Goal: Download file/media

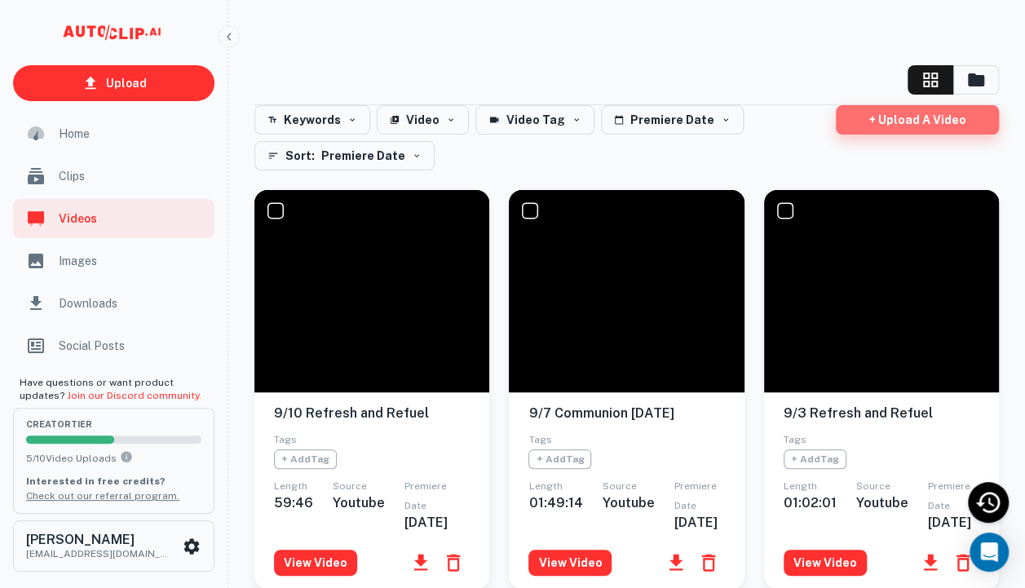
click at [886, 124] on link "+ Upload a video" at bounding box center [917, 119] width 163 height 29
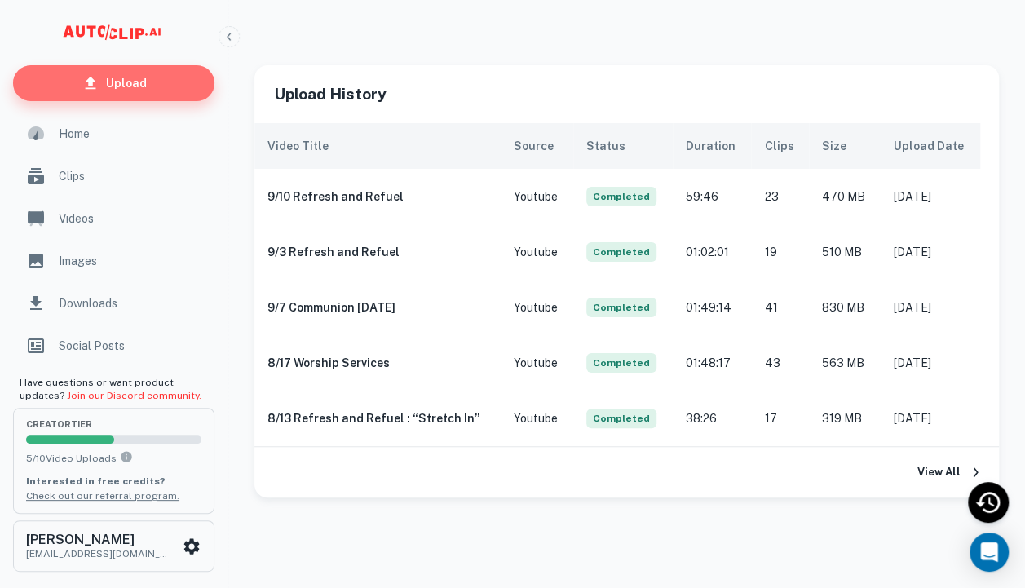
click at [144, 82] on p "Upload" at bounding box center [126, 83] width 41 height 18
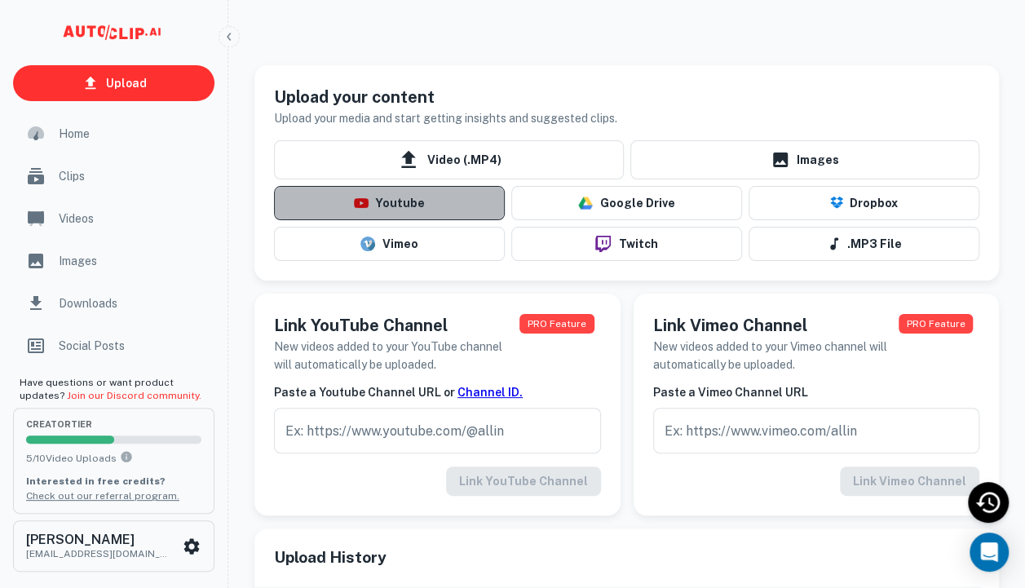
click at [396, 200] on button "Youtube" at bounding box center [389, 203] width 231 height 34
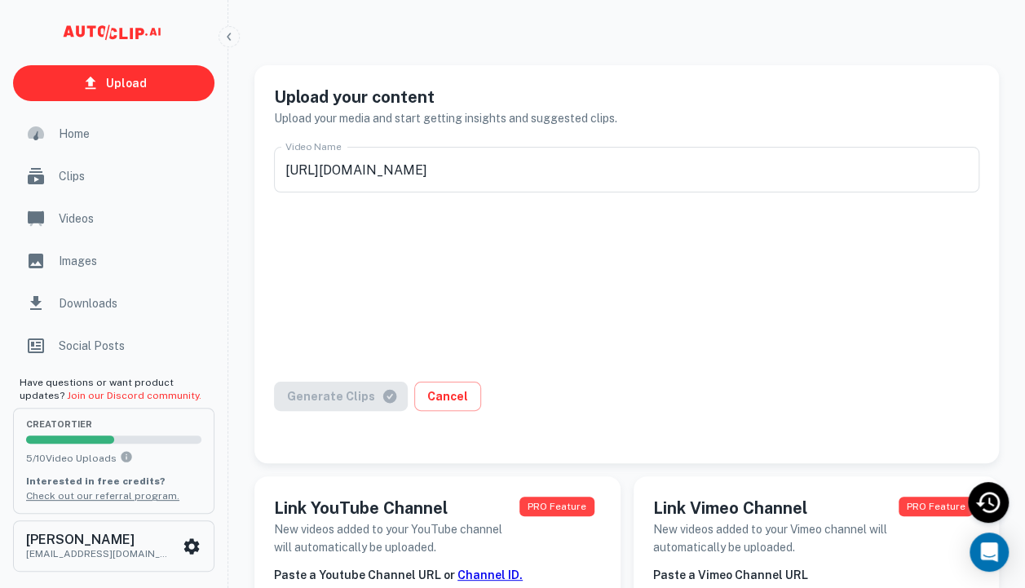
type input "9/14 Worship Services w/ [PERSON_NAME] [PERSON_NAME]"
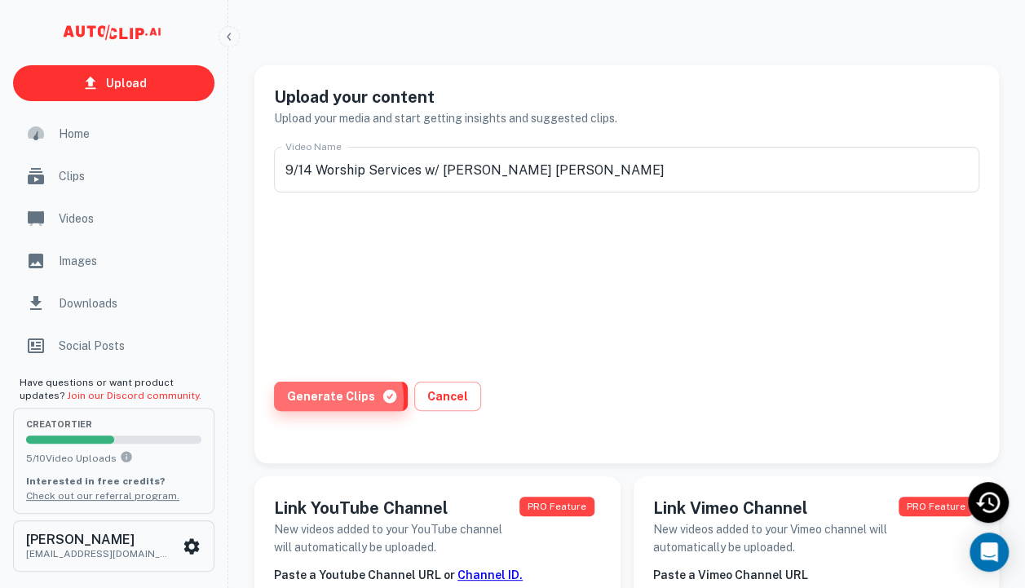
click at [325, 399] on button "Generate Clips" at bounding box center [341, 396] width 134 height 29
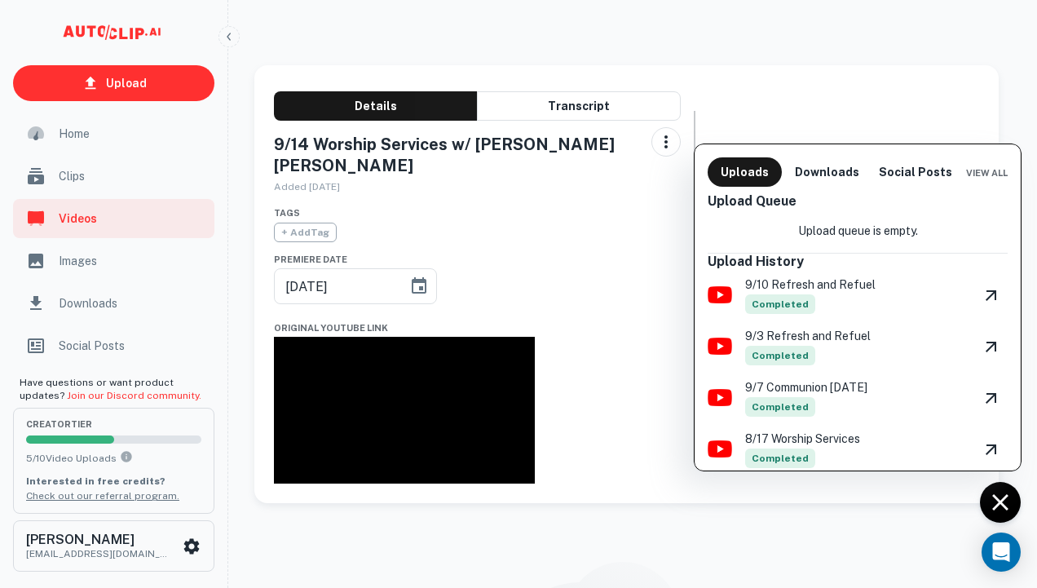
click at [74, 176] on div at bounding box center [518, 294] width 1037 height 588
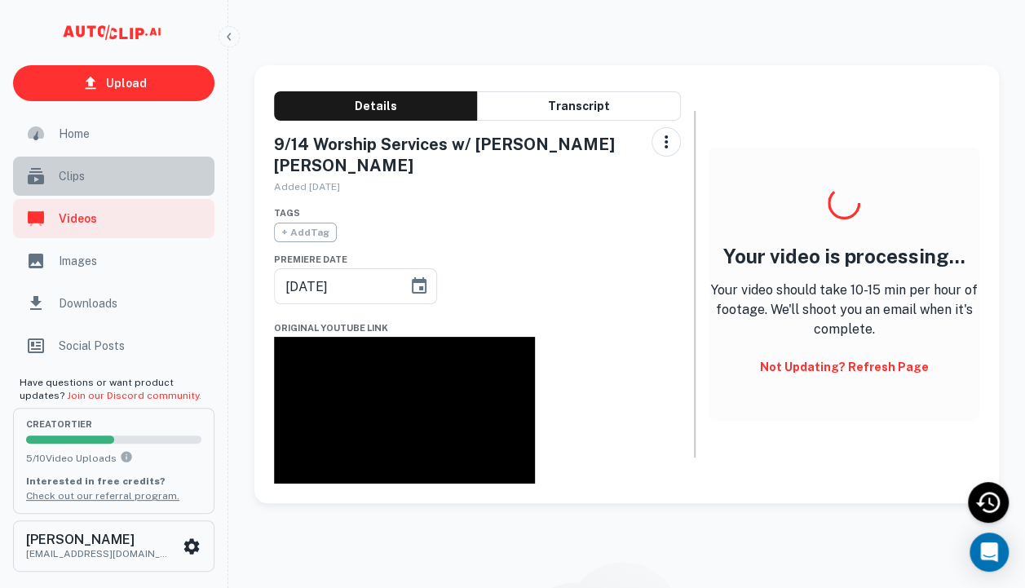
click at [74, 176] on span "Clips" at bounding box center [132, 176] width 146 height 18
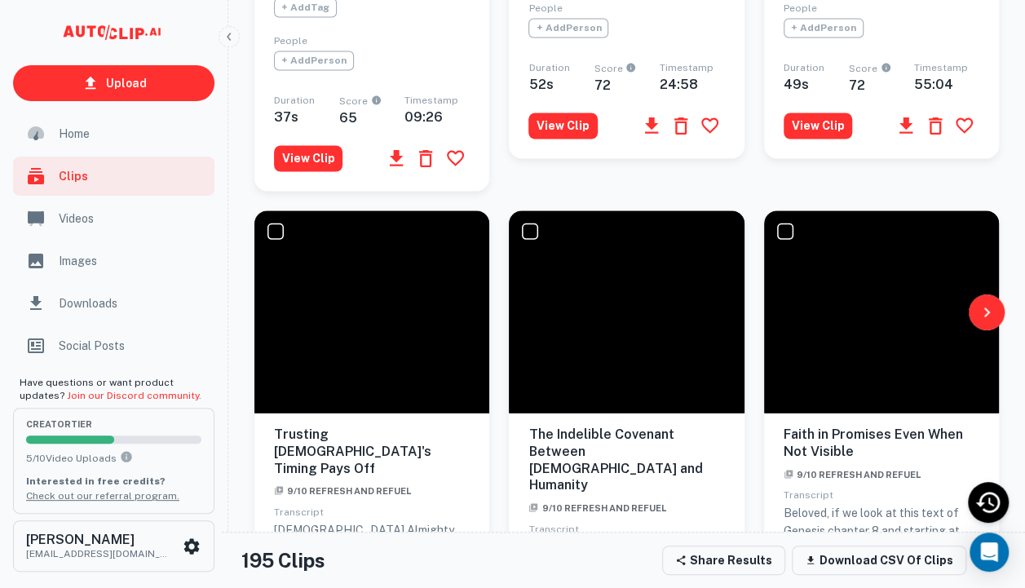
scroll to position [1339, 0]
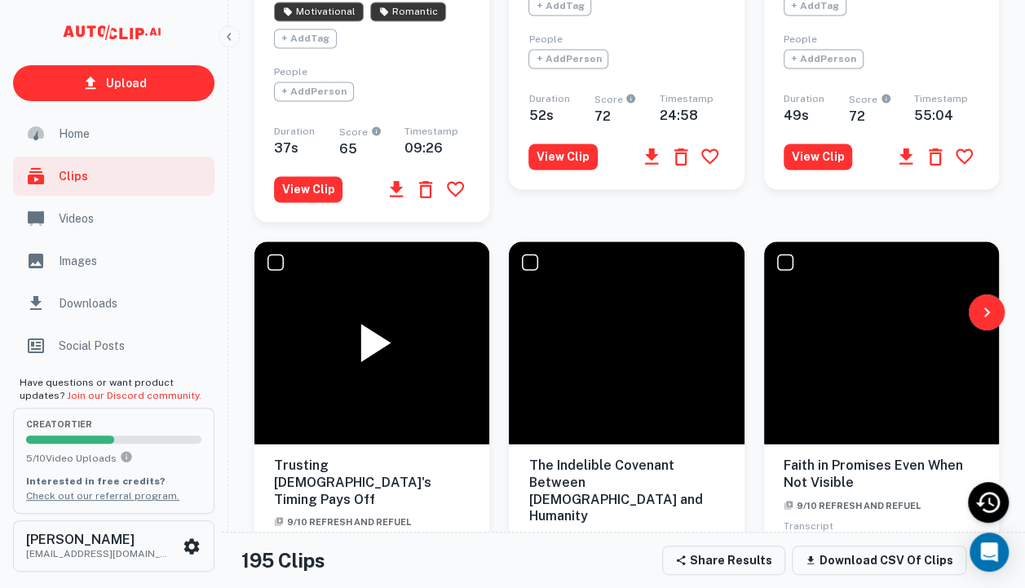
click at [368, 324] on icon at bounding box center [376, 343] width 30 height 38
click at [368, 320] on icon at bounding box center [371, 342] width 65 height 65
click at [881, 324] on icon at bounding box center [885, 343] width 30 height 38
click at [875, 324] on icon at bounding box center [881, 343] width 33 height 38
click at [616, 310] on icon at bounding box center [626, 342] width 65 height 65
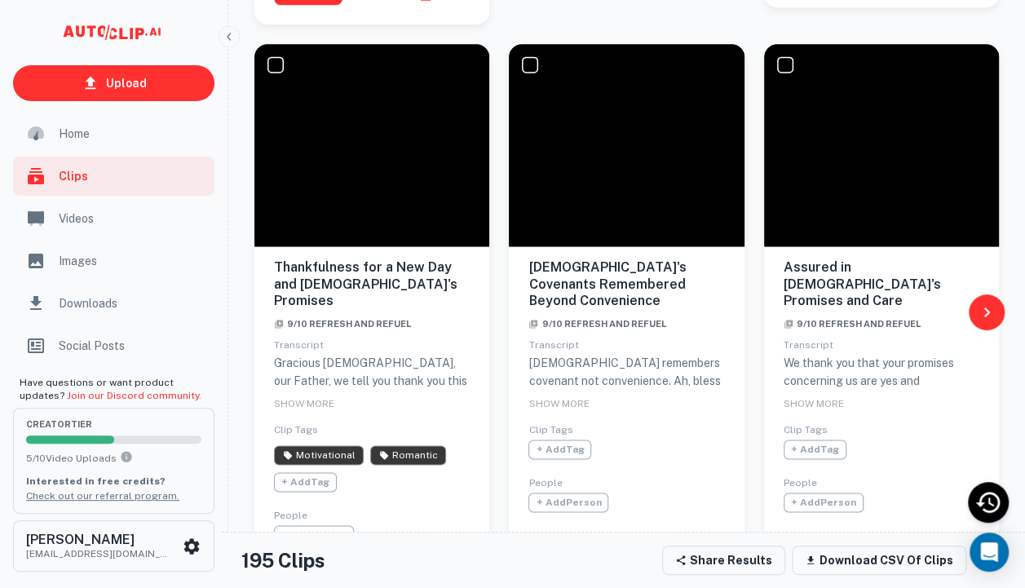
scroll to position [894, 0]
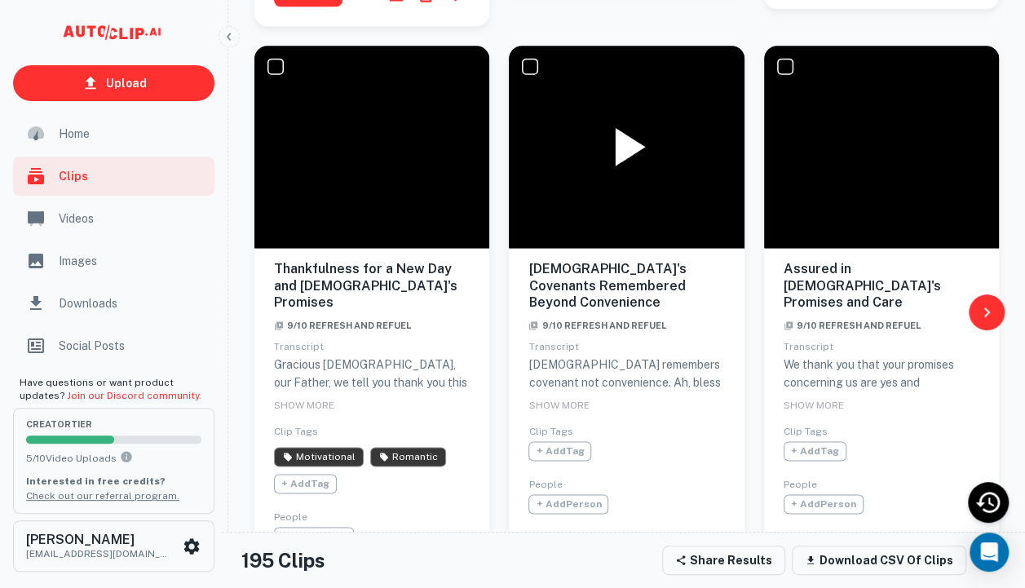
click at [618, 128] on icon at bounding box center [631, 147] width 30 height 38
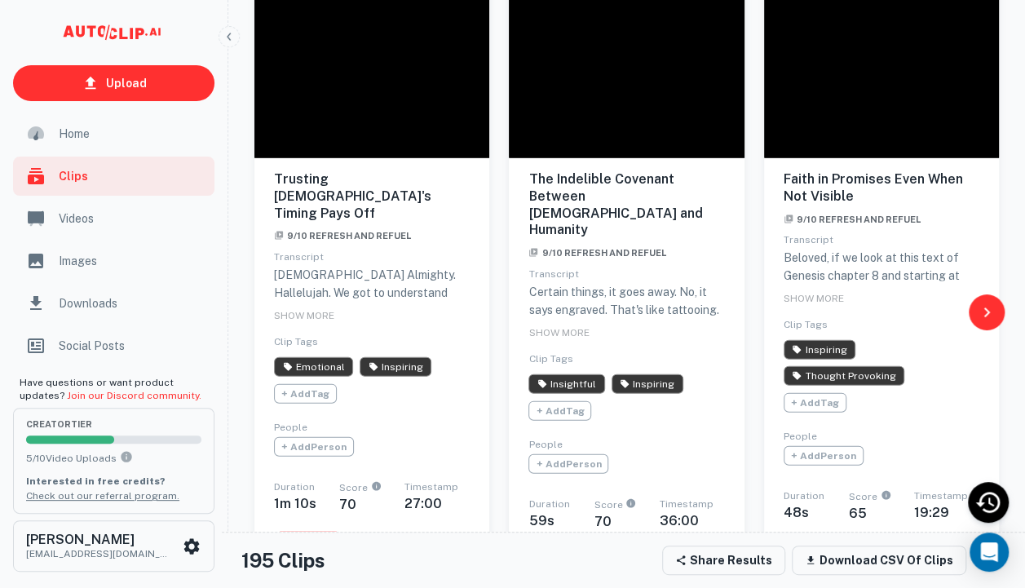
scroll to position [1633, 0]
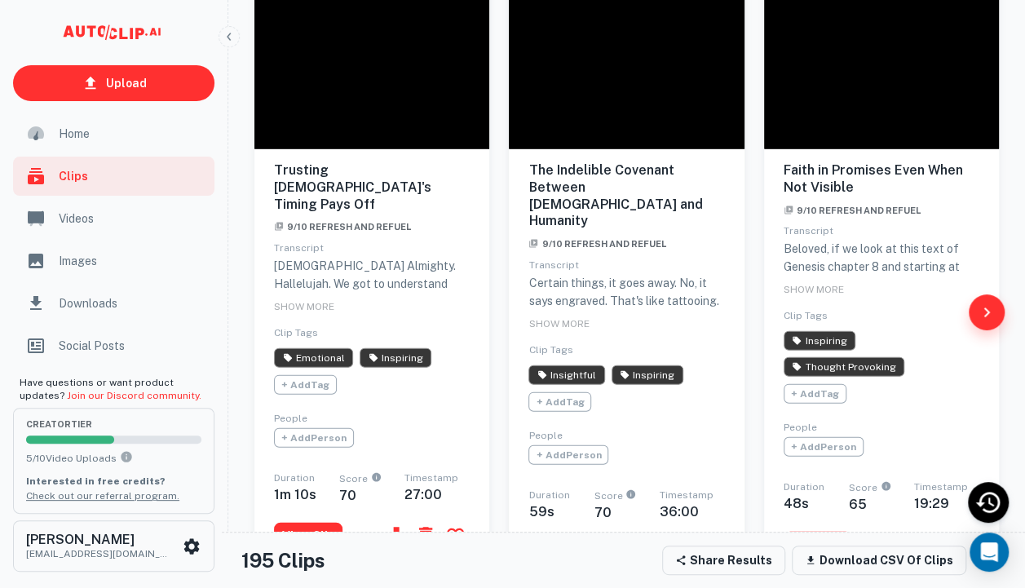
click at [978, 307] on icon "button" at bounding box center [987, 313] width 20 height 20
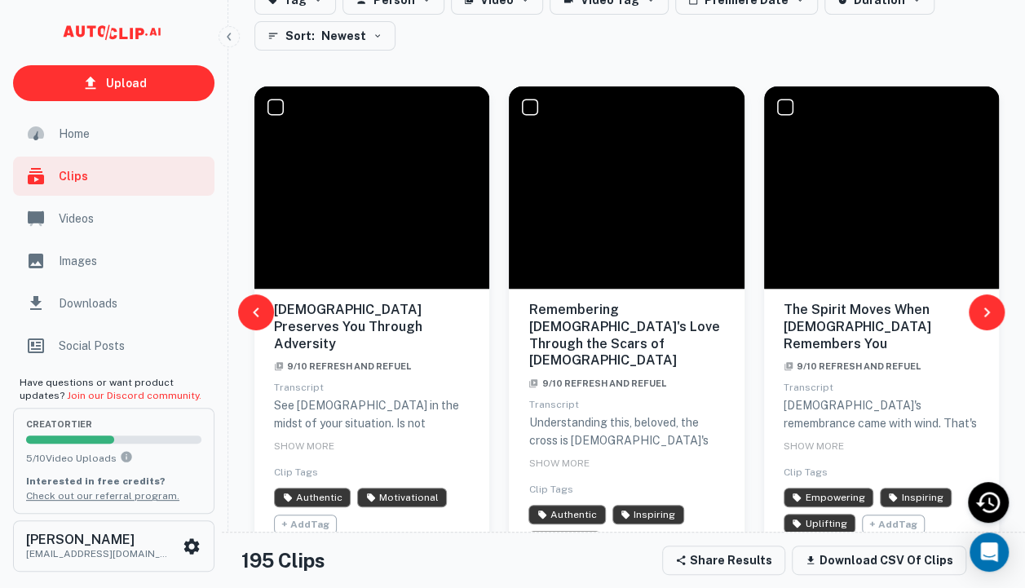
scroll to position [204, 0]
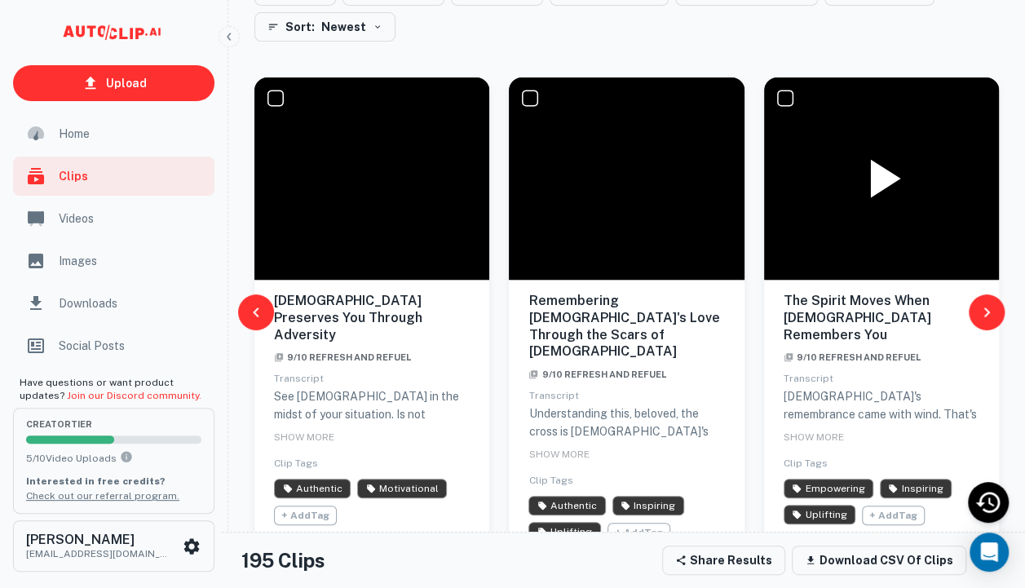
click at [872, 183] on icon at bounding box center [885, 179] width 30 height 38
click at [872, 183] on icon at bounding box center [881, 179] width 33 height 38
click at [622, 182] on icon at bounding box center [631, 179] width 30 height 38
click at [622, 182] on icon at bounding box center [626, 178] width 65 height 65
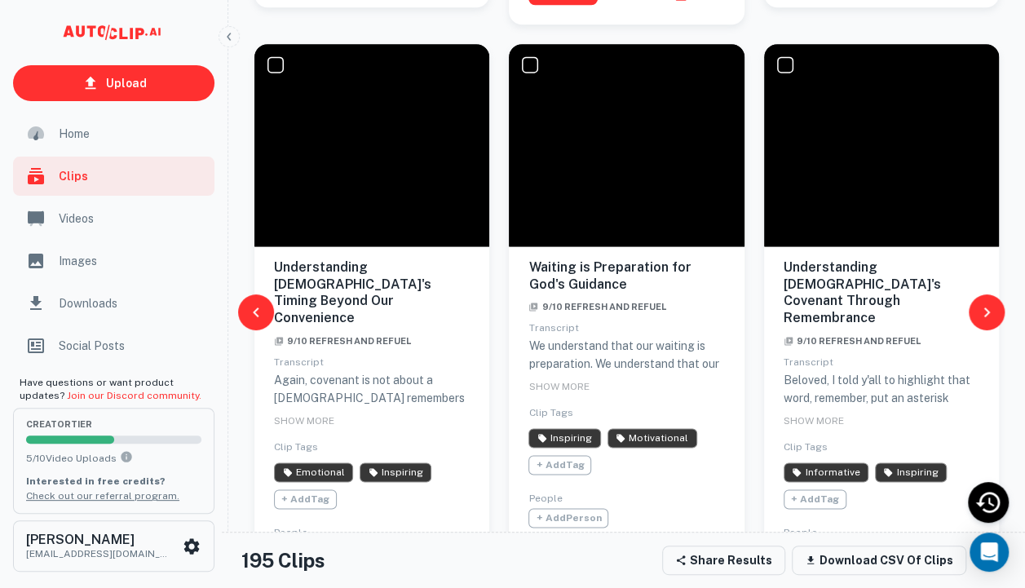
scroll to position [911, 0]
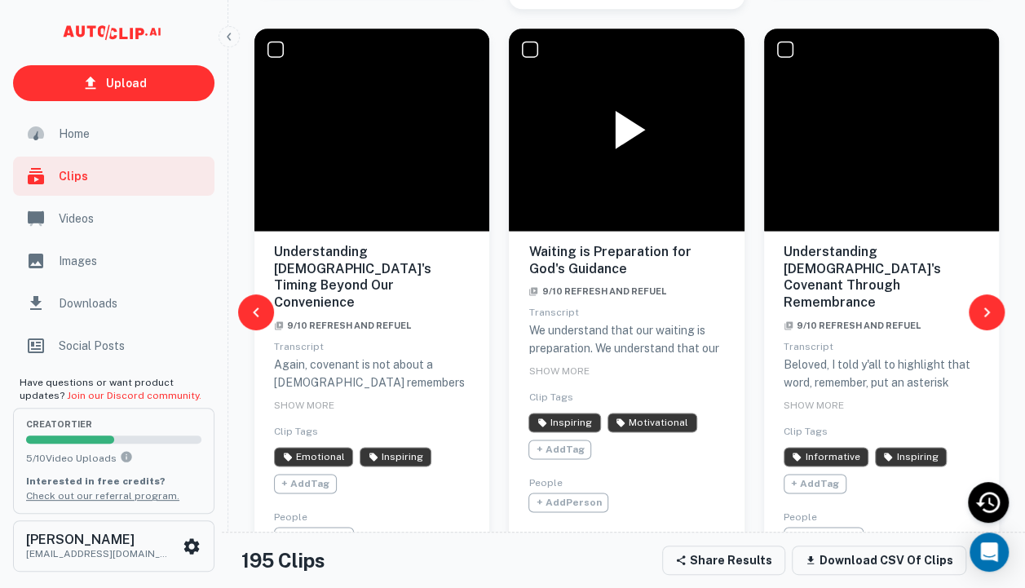
click at [622, 111] on icon at bounding box center [631, 130] width 30 height 38
click at [615, 111] on icon at bounding box center [626, 130] width 33 height 38
click at [868, 97] on icon at bounding box center [881, 129] width 65 height 65
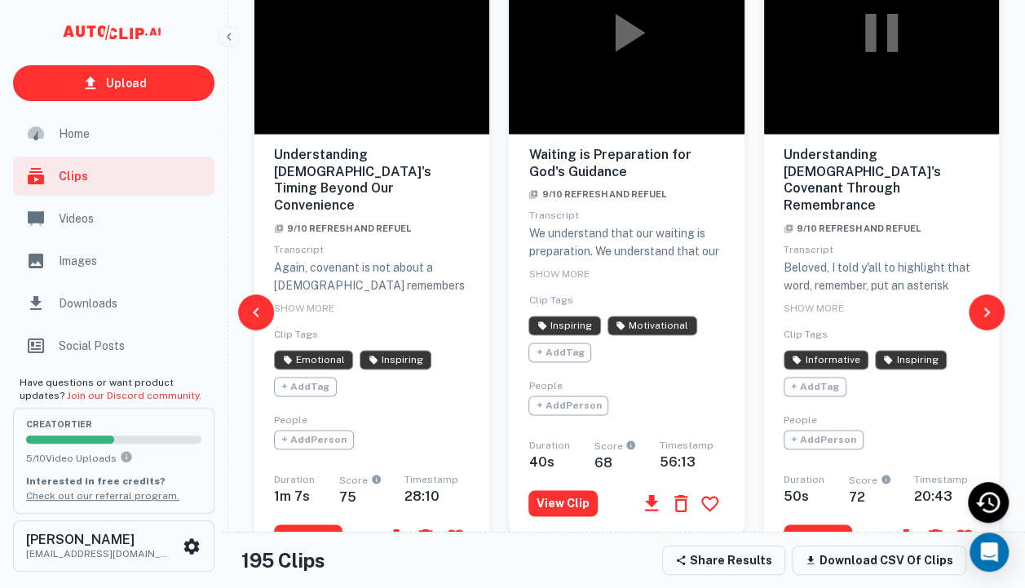
scroll to position [1005, 0]
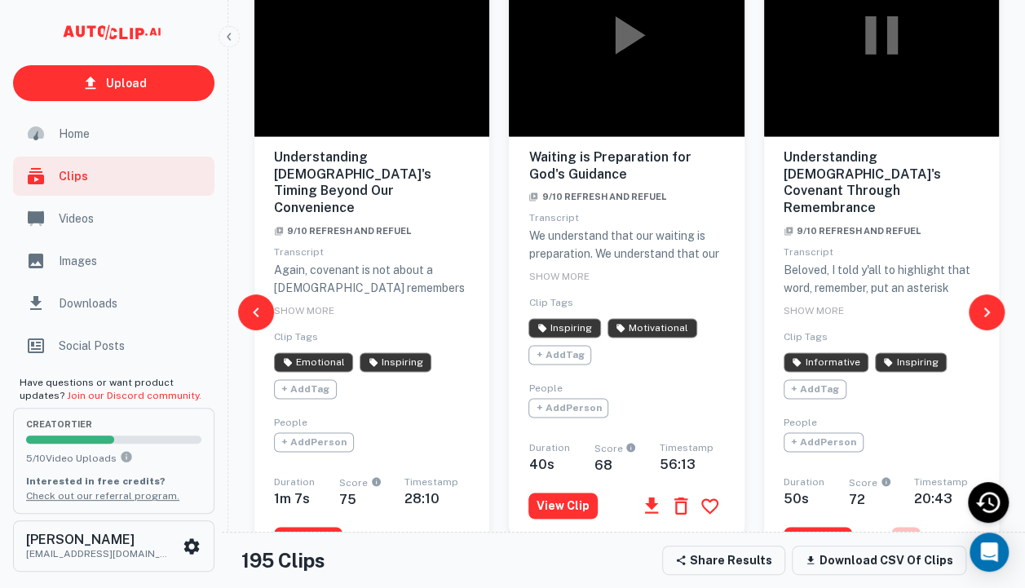
click at [904, 528] on icon "button" at bounding box center [906, 539] width 23 height 23
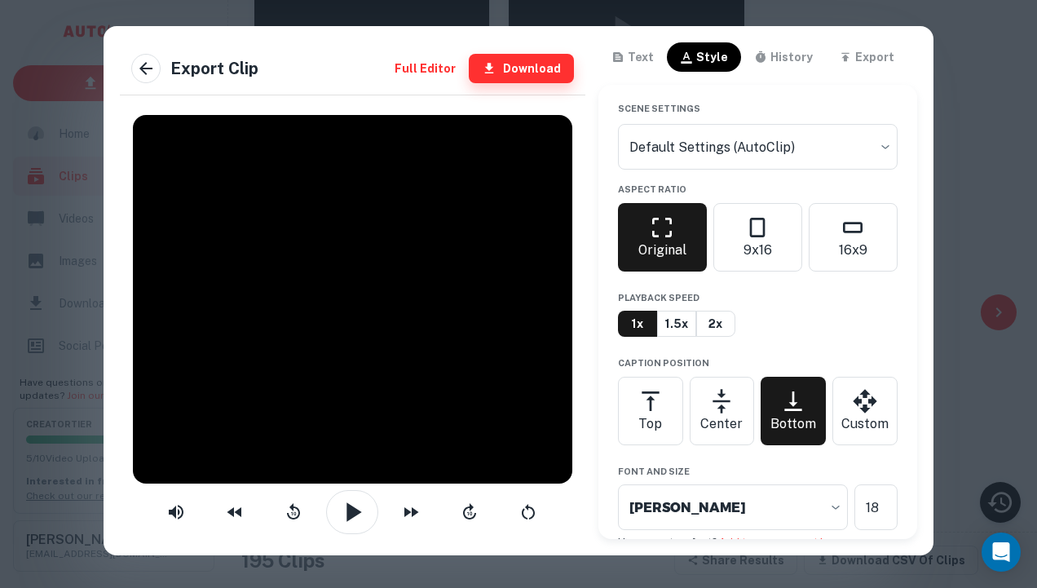
click at [521, 60] on button "Download" at bounding box center [521, 68] width 105 height 29
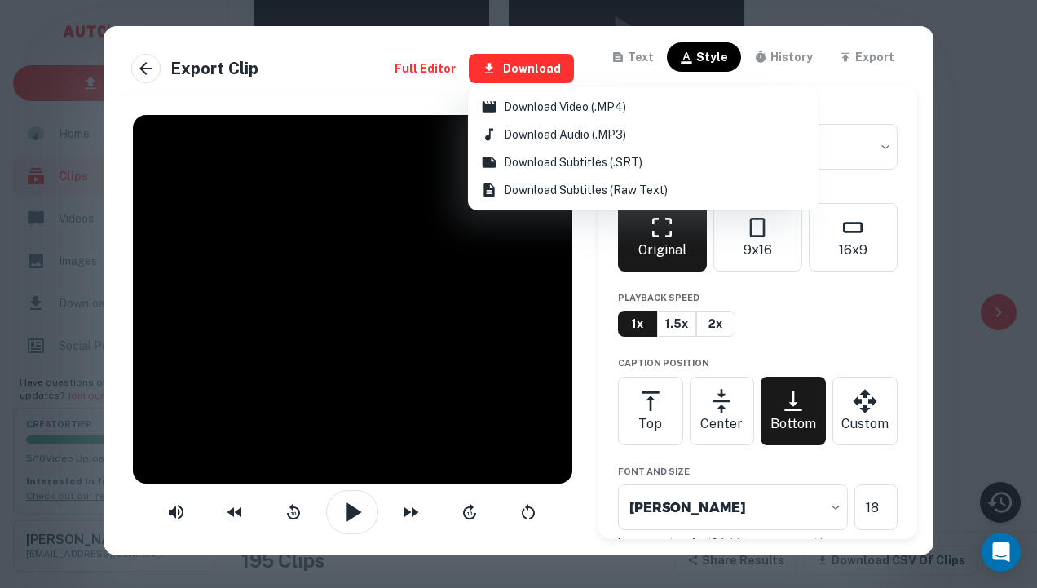
click at [532, 108] on p "Download Video (.MP4)" at bounding box center [565, 107] width 122 height 18
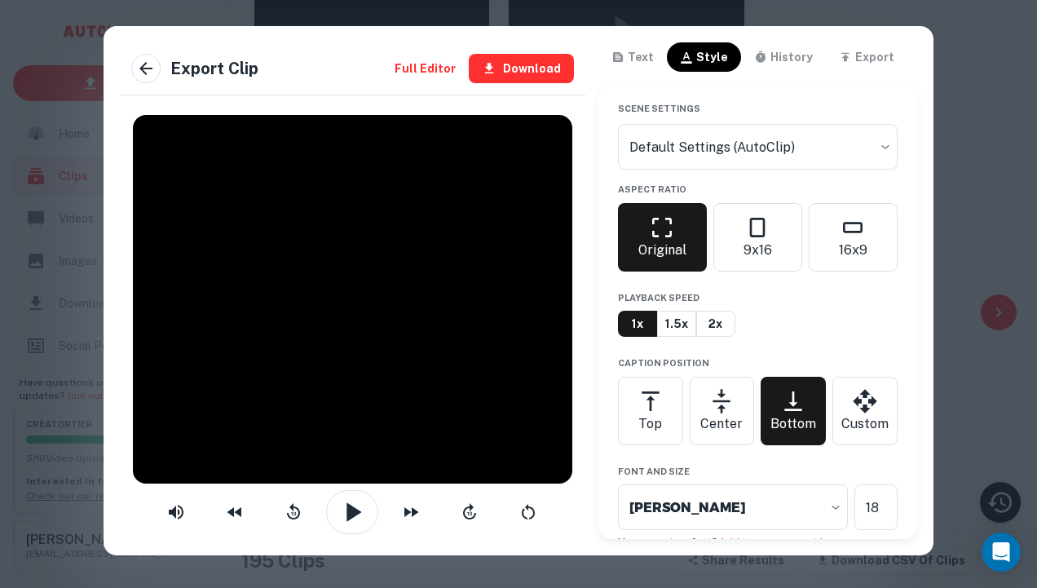
click at [975, 168] on div "Export Clip Full Editor Download text style history export Scene Settings Defau…" at bounding box center [518, 290] width 1037 height 581
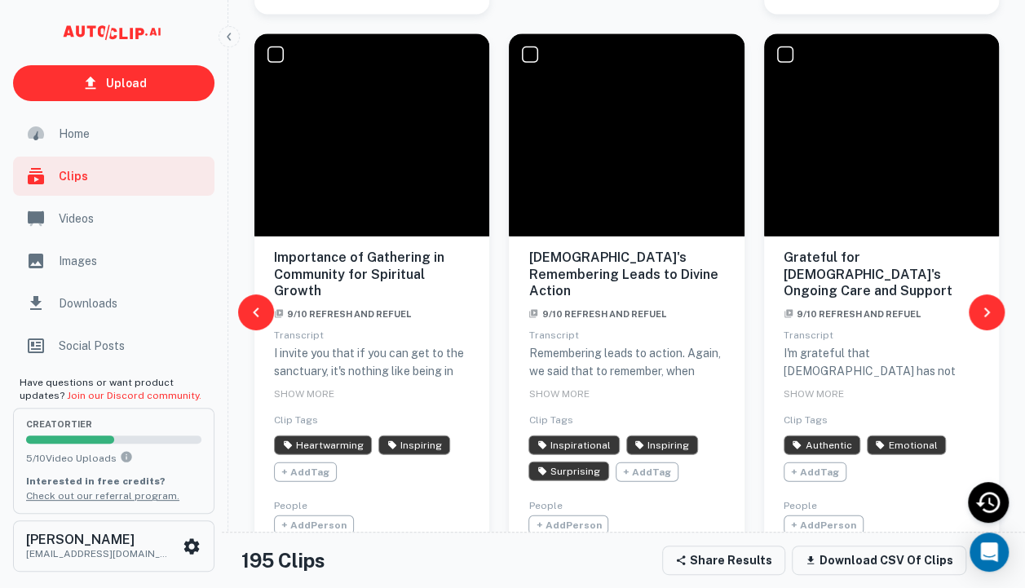
scroll to position [1580, 0]
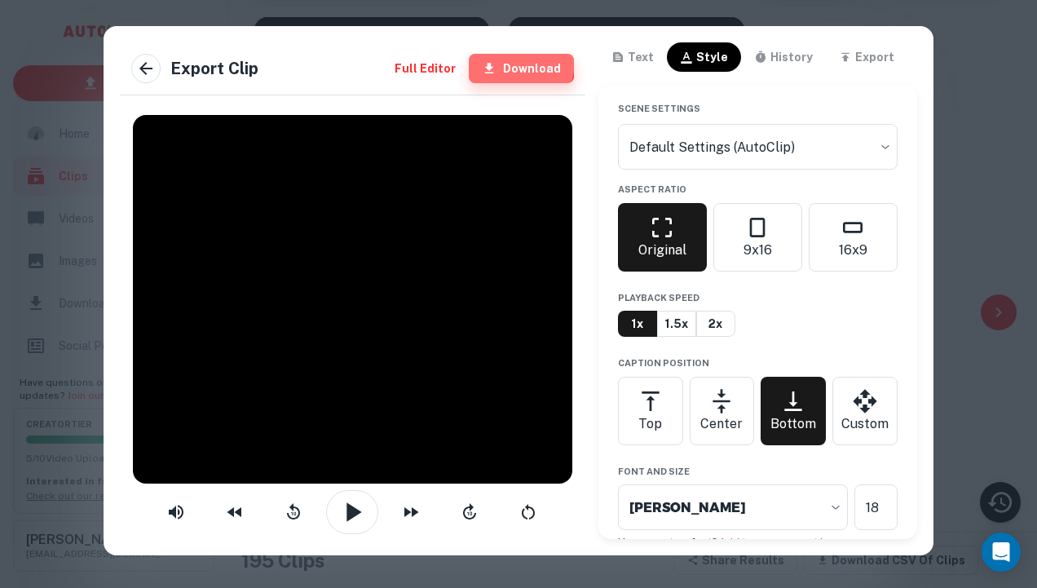
click at [508, 60] on button "Download" at bounding box center [521, 68] width 105 height 29
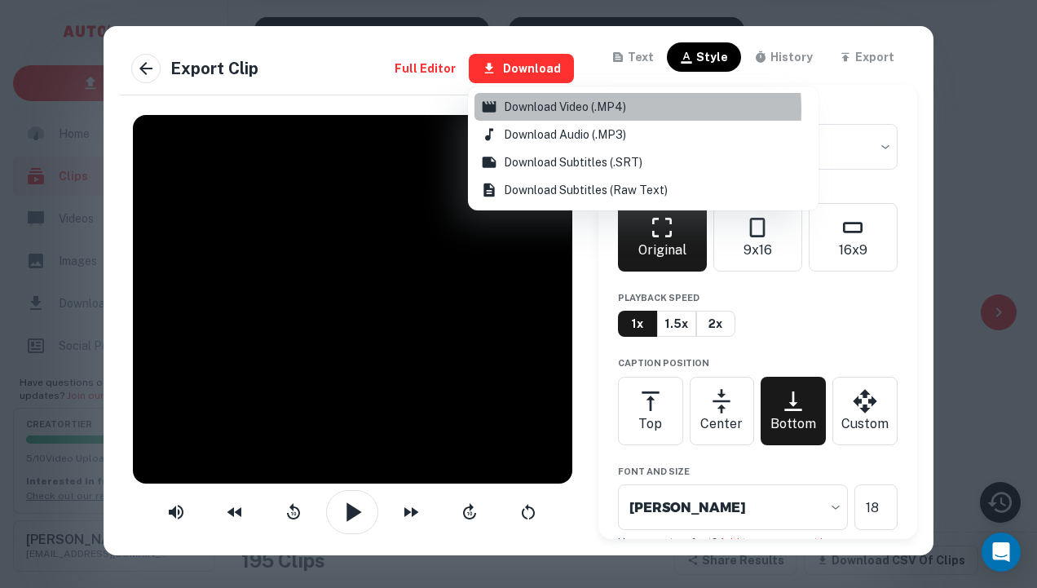
click at [581, 110] on p "Download Video (.MP4)" at bounding box center [565, 107] width 122 height 18
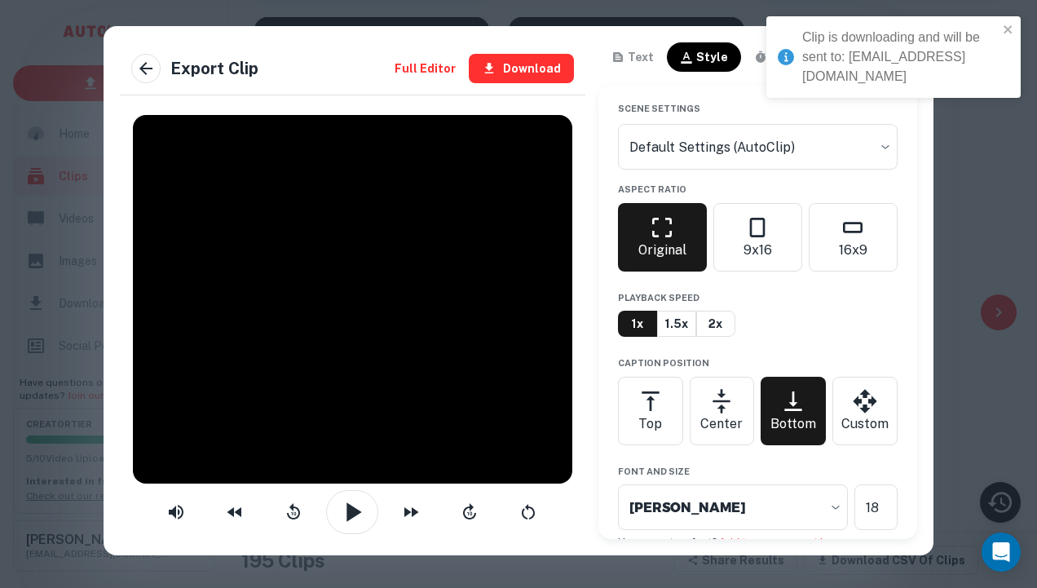
click at [953, 136] on div "Export Clip Full Editor Download text style history export Scene Settings Defau…" at bounding box center [518, 290] width 1037 height 581
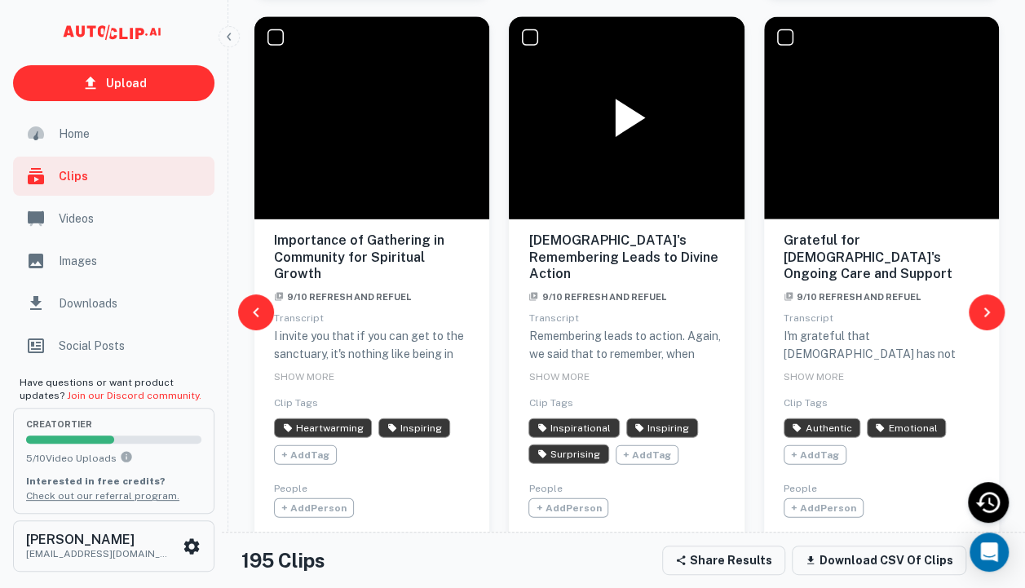
click at [618, 99] on icon at bounding box center [631, 118] width 30 height 38
click at [579, 371] on span "SHOW MORE" at bounding box center [558, 376] width 60 height 11
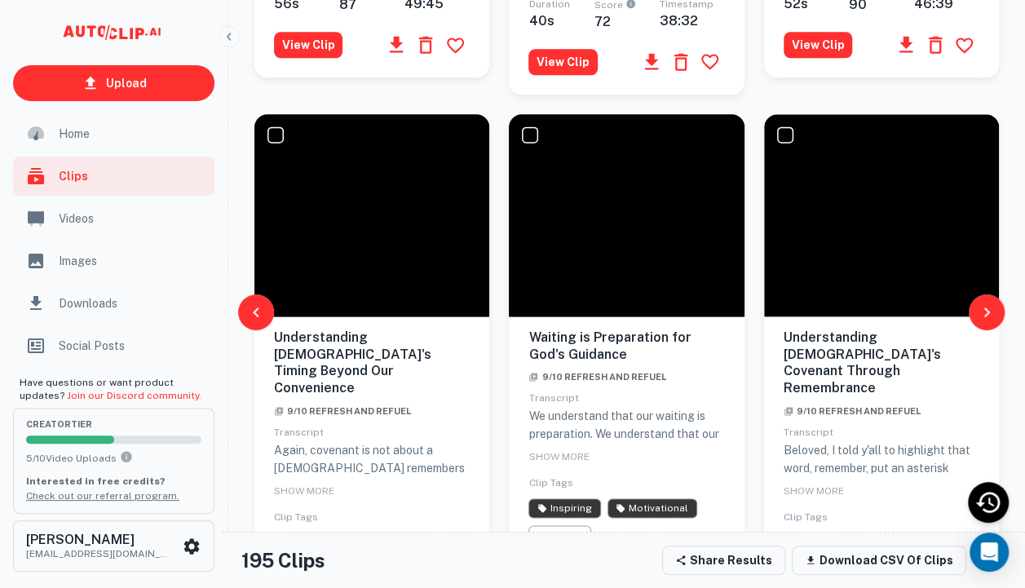
scroll to position [429, 0]
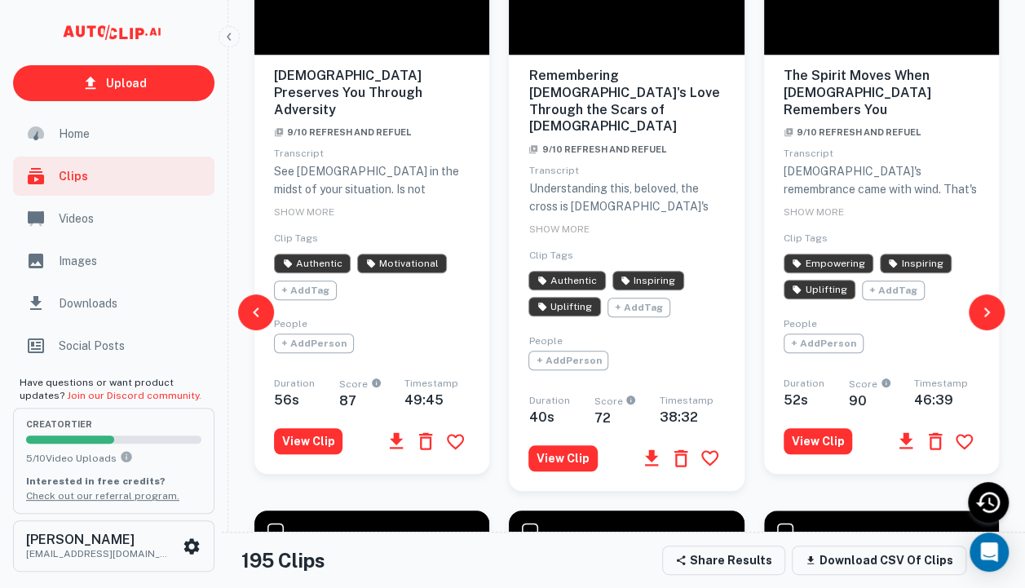
click at [83, 226] on span "Videos" at bounding box center [132, 219] width 146 height 18
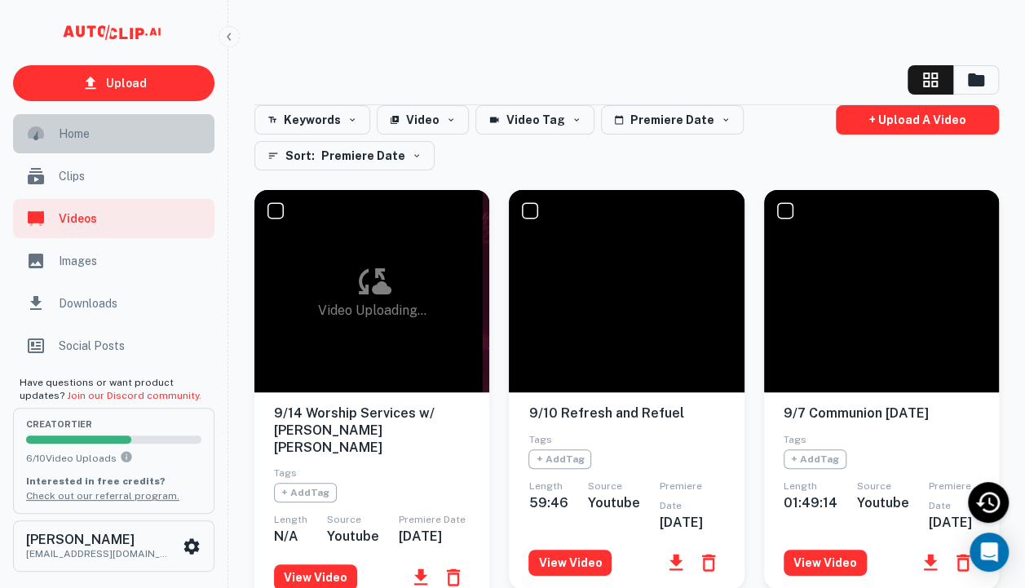
click at [68, 140] on span "Home" at bounding box center [132, 134] width 146 height 18
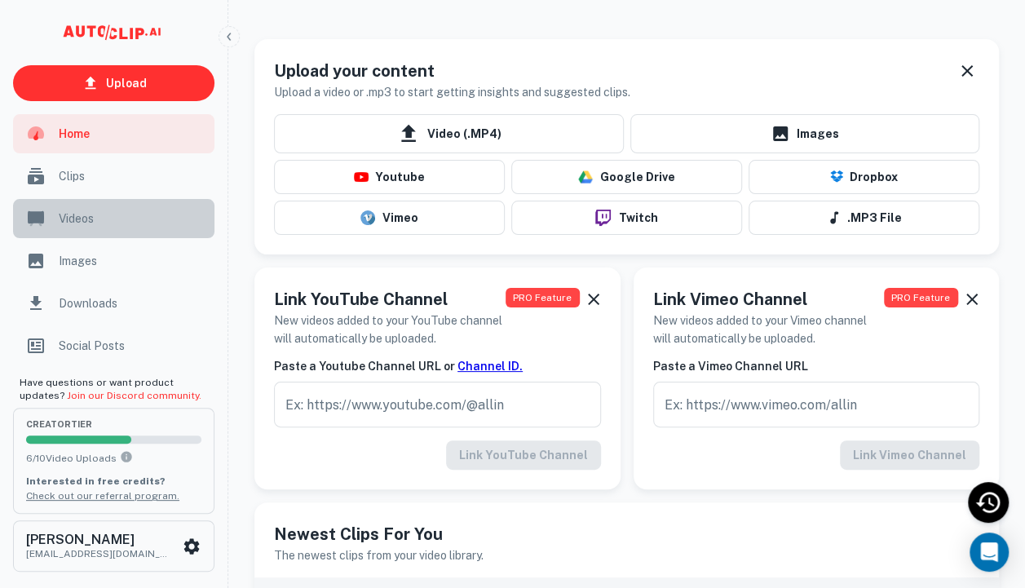
click at [84, 212] on span "Videos" at bounding box center [132, 219] width 146 height 18
